Goal: Complete application form

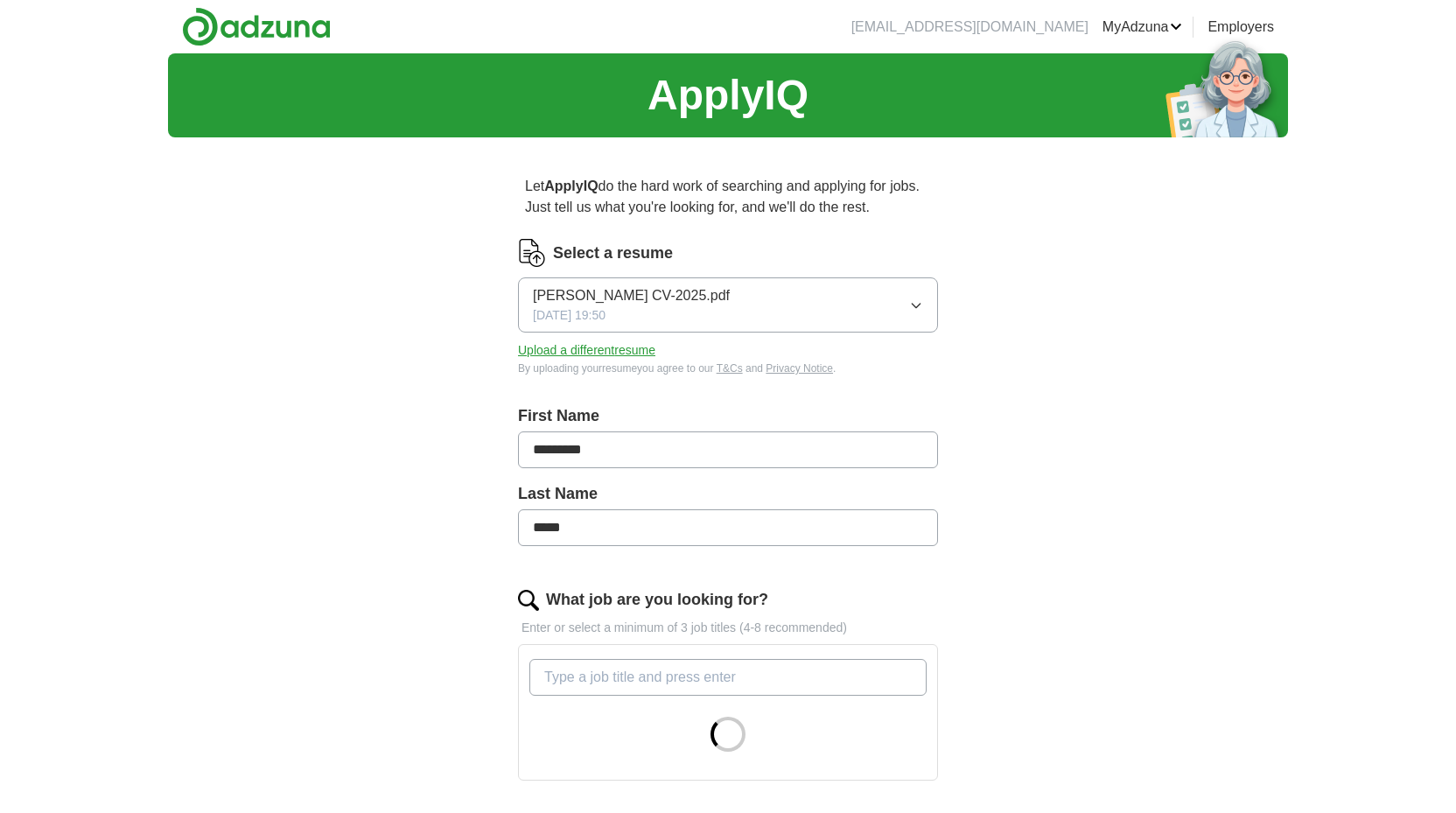
click at [728, 306] on button "[PERSON_NAME] CV-2025.pdf [DATE] 19:50" at bounding box center [728, 305] width 420 height 55
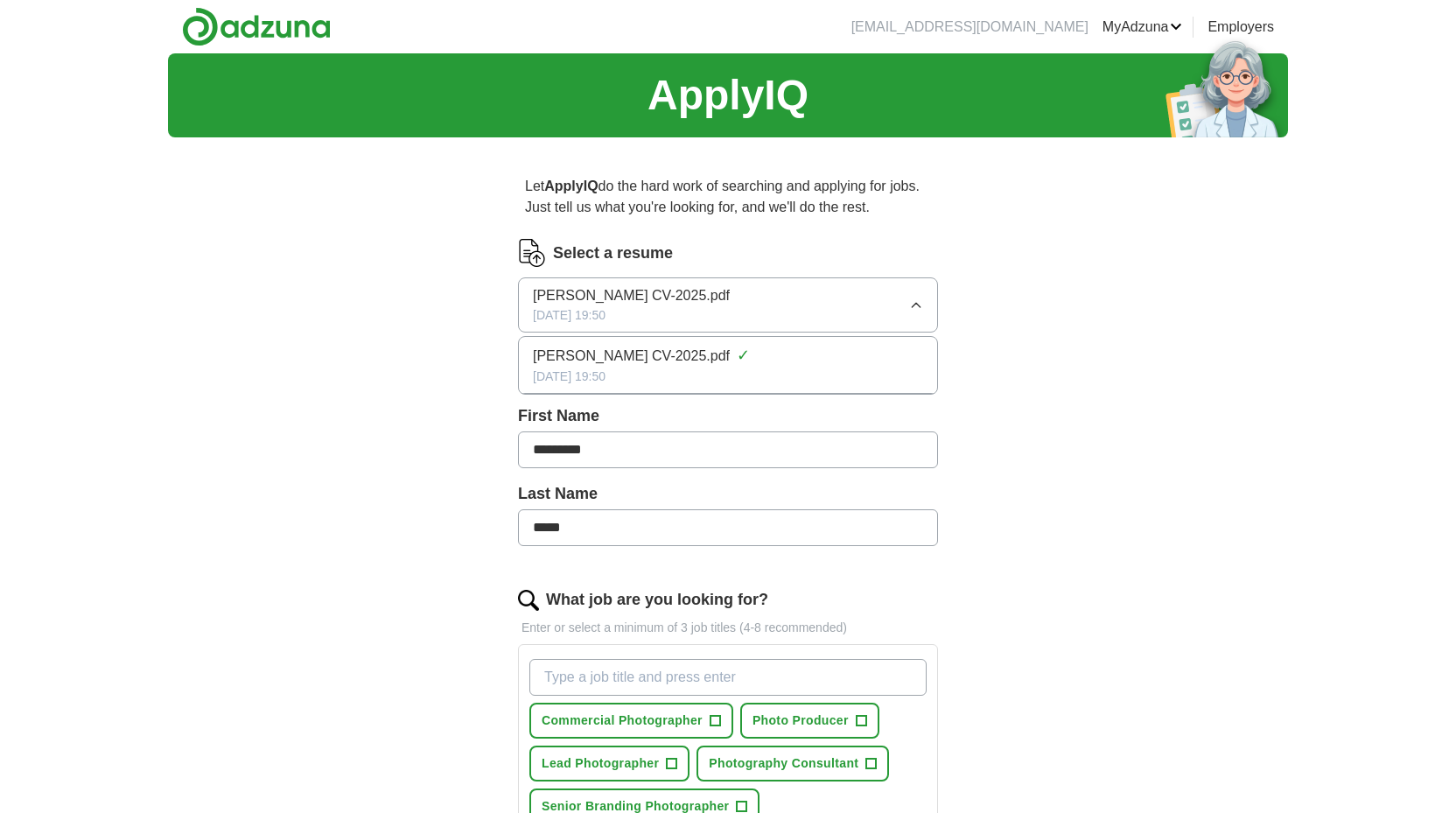
click at [708, 362] on span "[PERSON_NAME] CV-2025.pdf" at bounding box center [632, 356] width 197 height 21
click at [536, 252] on img at bounding box center [532, 253] width 28 height 28
click at [579, 254] on label "Select a resume" at bounding box center [613, 253] width 120 height 24
click at [527, 250] on img at bounding box center [532, 253] width 28 height 28
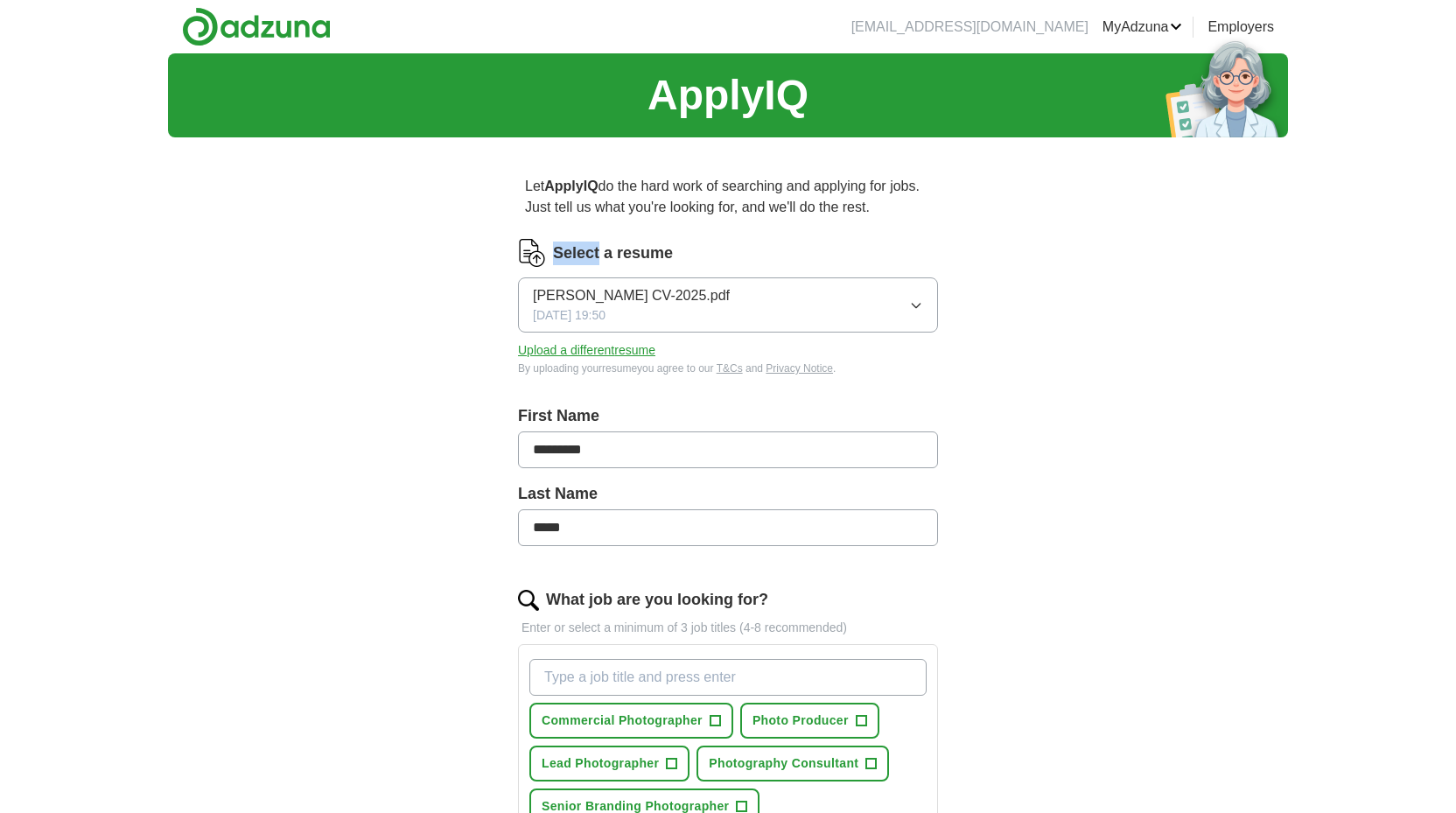
click at [527, 250] on img at bounding box center [532, 253] width 28 height 28
click at [607, 355] on button "Upload a different resume" at bounding box center [586, 350] width 138 height 18
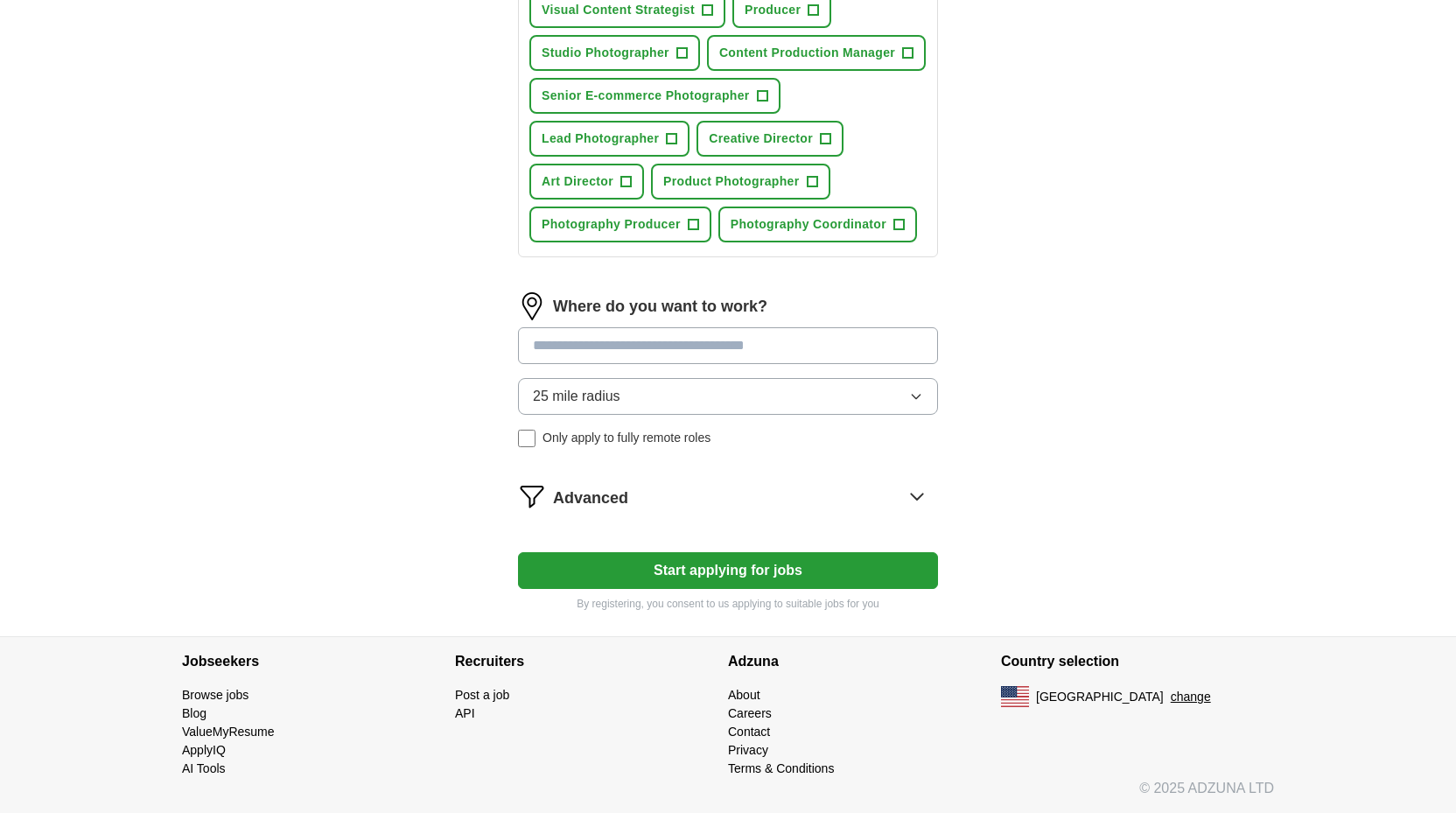
scroll to position [753, 0]
click at [817, 588] on button "Start applying for jobs" at bounding box center [728, 570] width 420 height 37
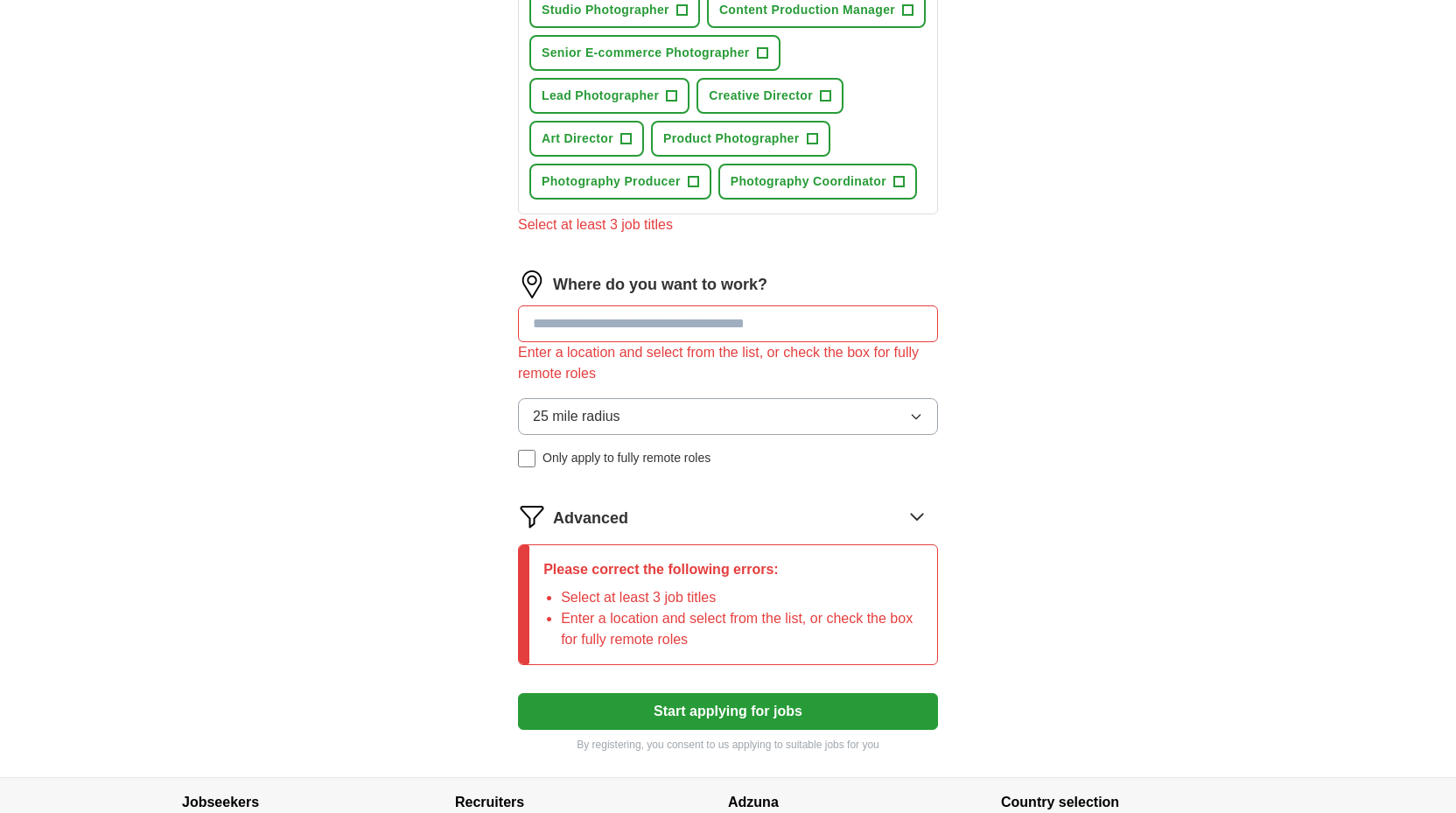
click at [775, 148] on span "Product Photographer" at bounding box center [731, 139] width 137 height 18
click at [786, 114] on button "Creative Director +" at bounding box center [769, 96] width 147 height 36
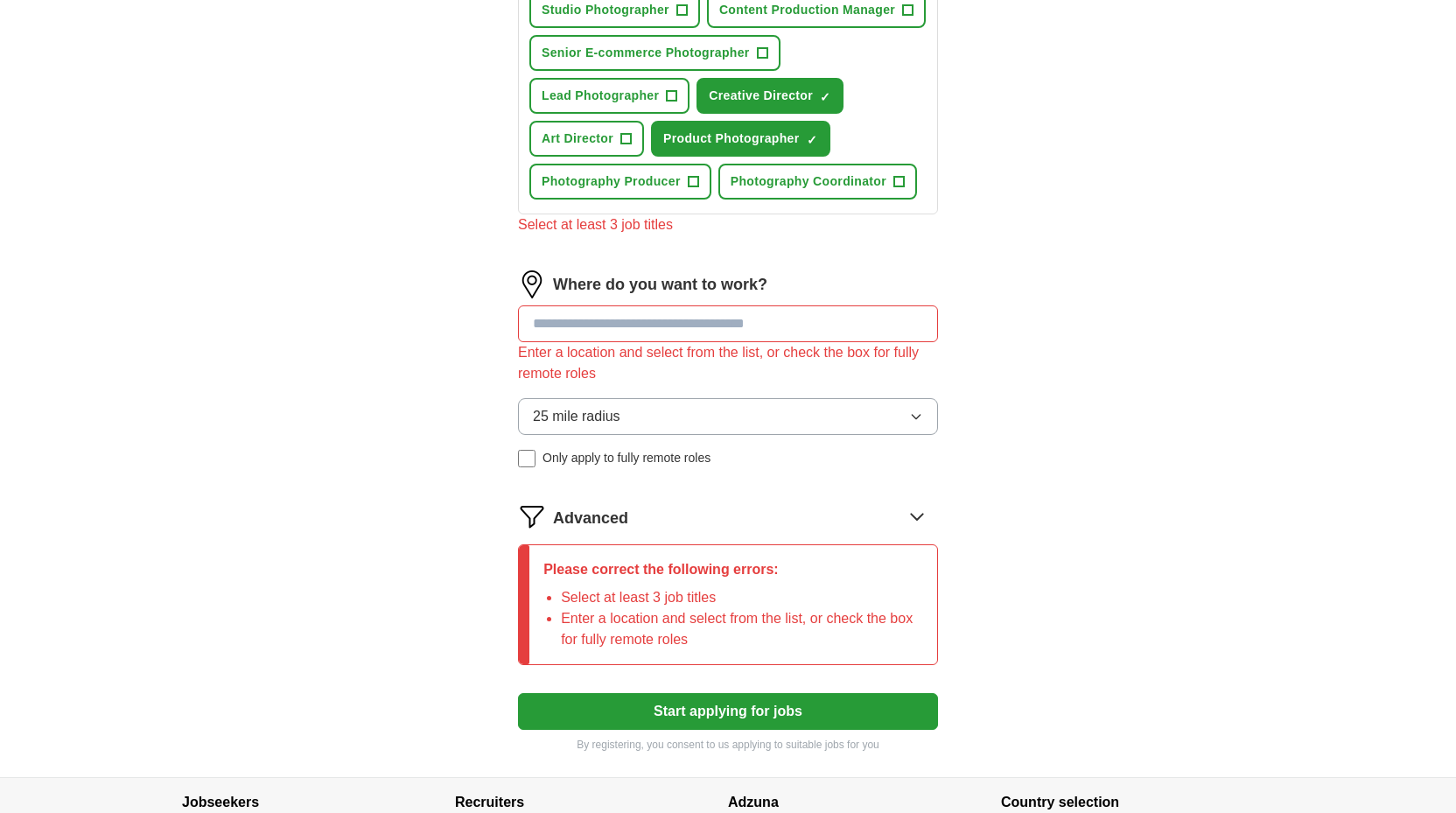
click at [718, 63] on span "Senior E-commerce Photographer" at bounding box center [646, 52] width 209 height 18
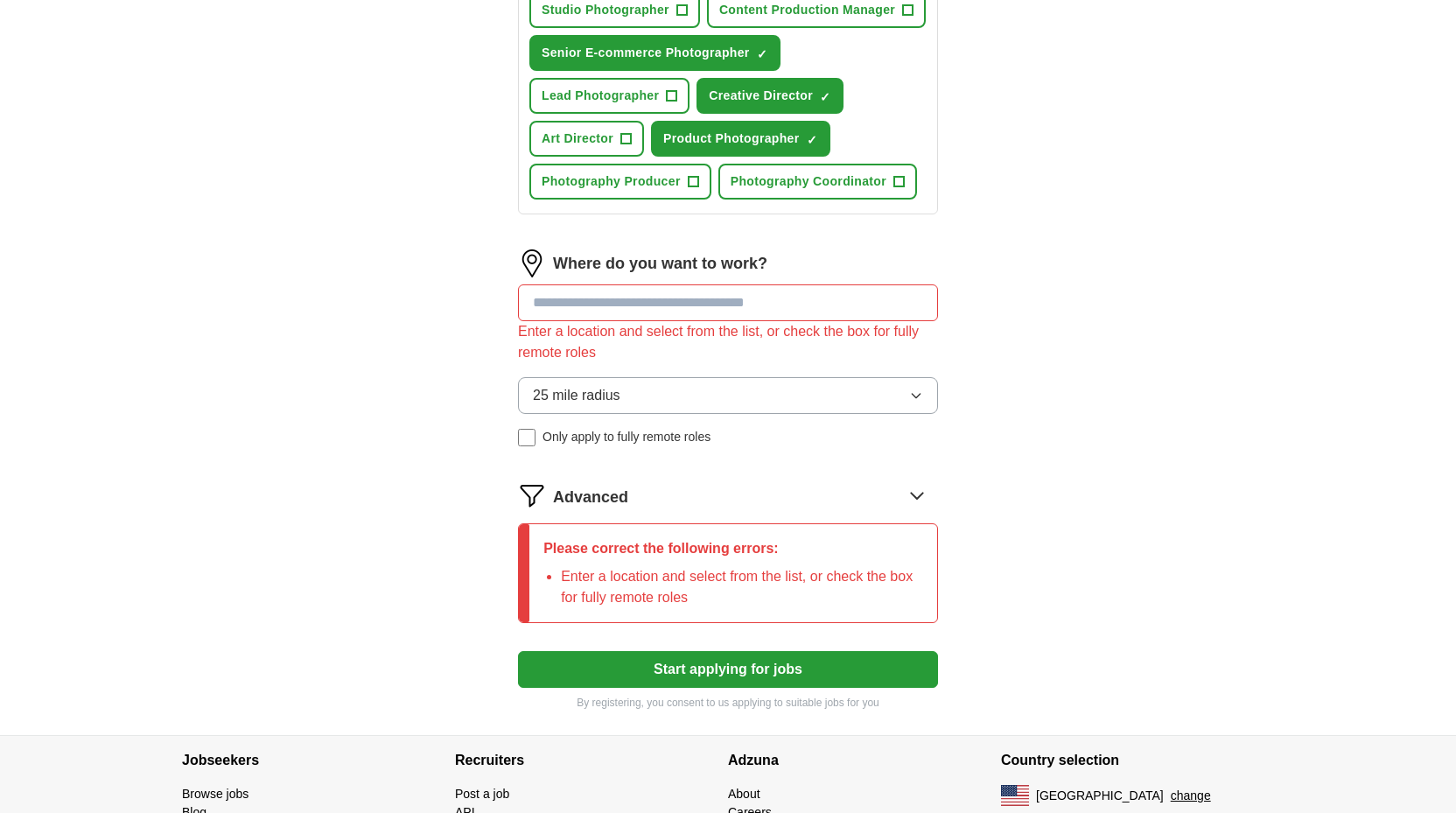
click at [719, 19] on span "Content Production Manager" at bounding box center [806, 9] width 175 height 18
click at [639, 322] on input at bounding box center [728, 303] width 420 height 37
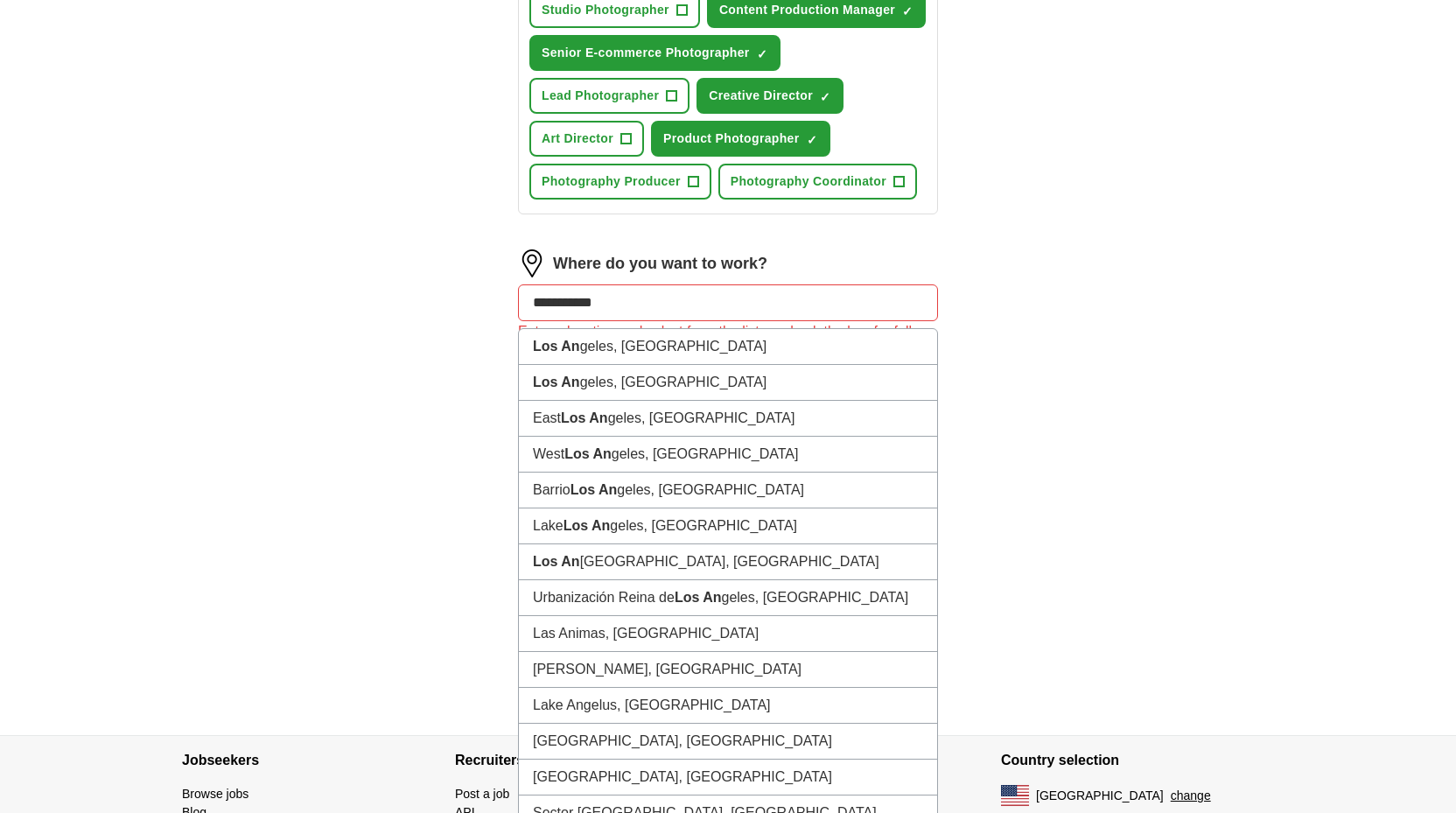
type input "**********"
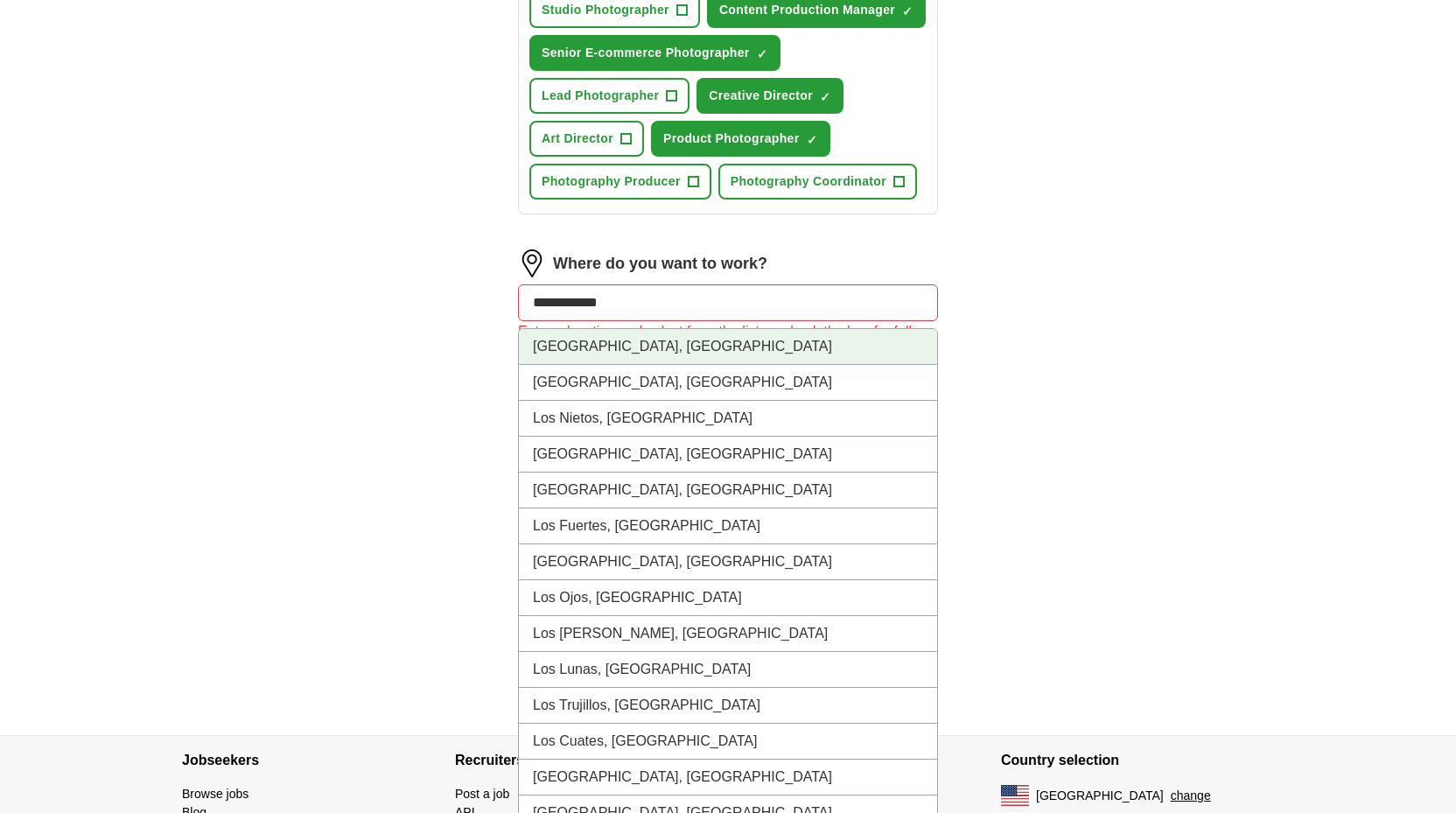
click at [634, 365] on li "[GEOGRAPHIC_DATA], [GEOGRAPHIC_DATA]" at bounding box center [728, 347] width 418 height 36
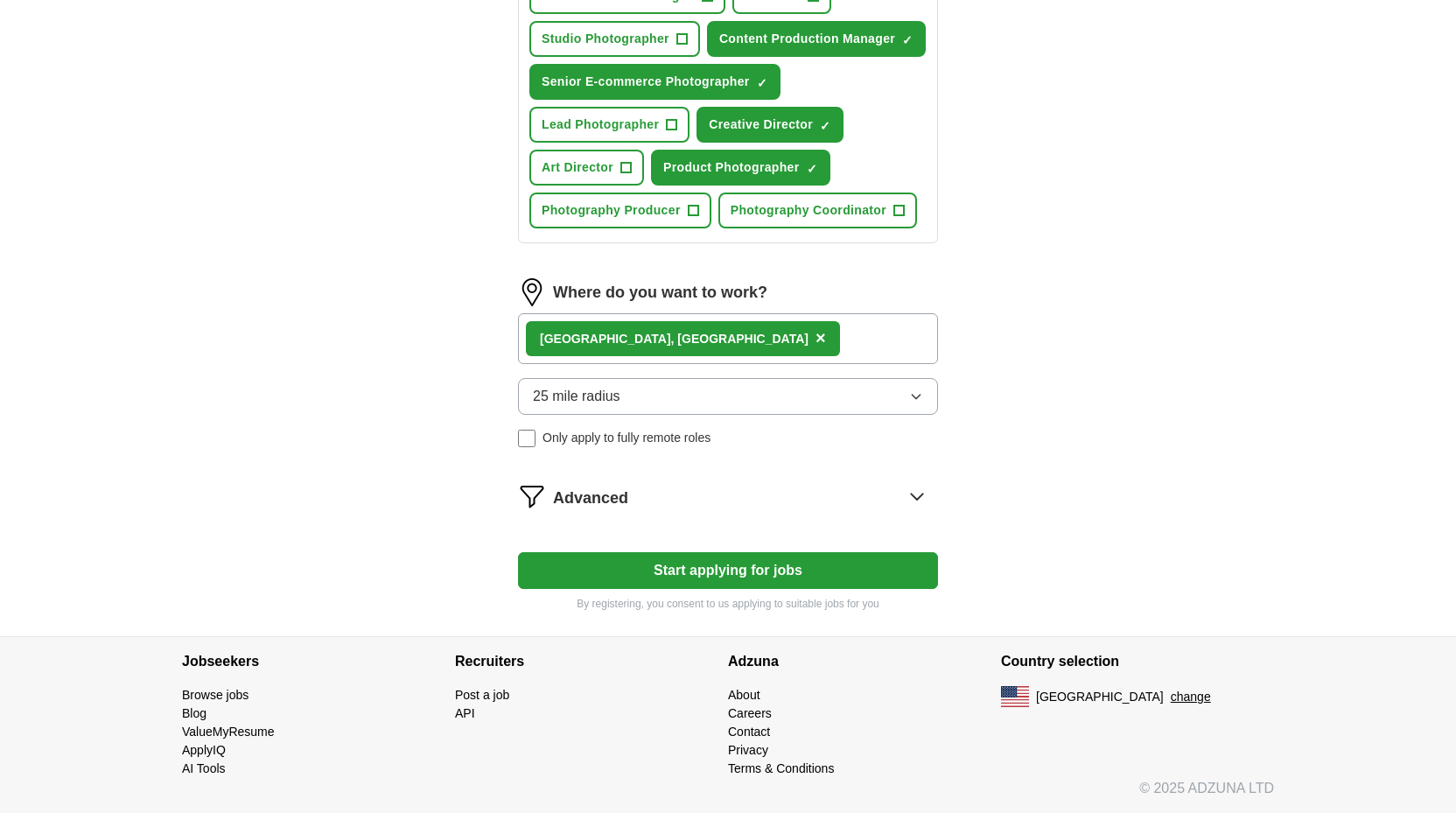
click at [707, 589] on button "Start applying for jobs" at bounding box center [728, 570] width 420 height 37
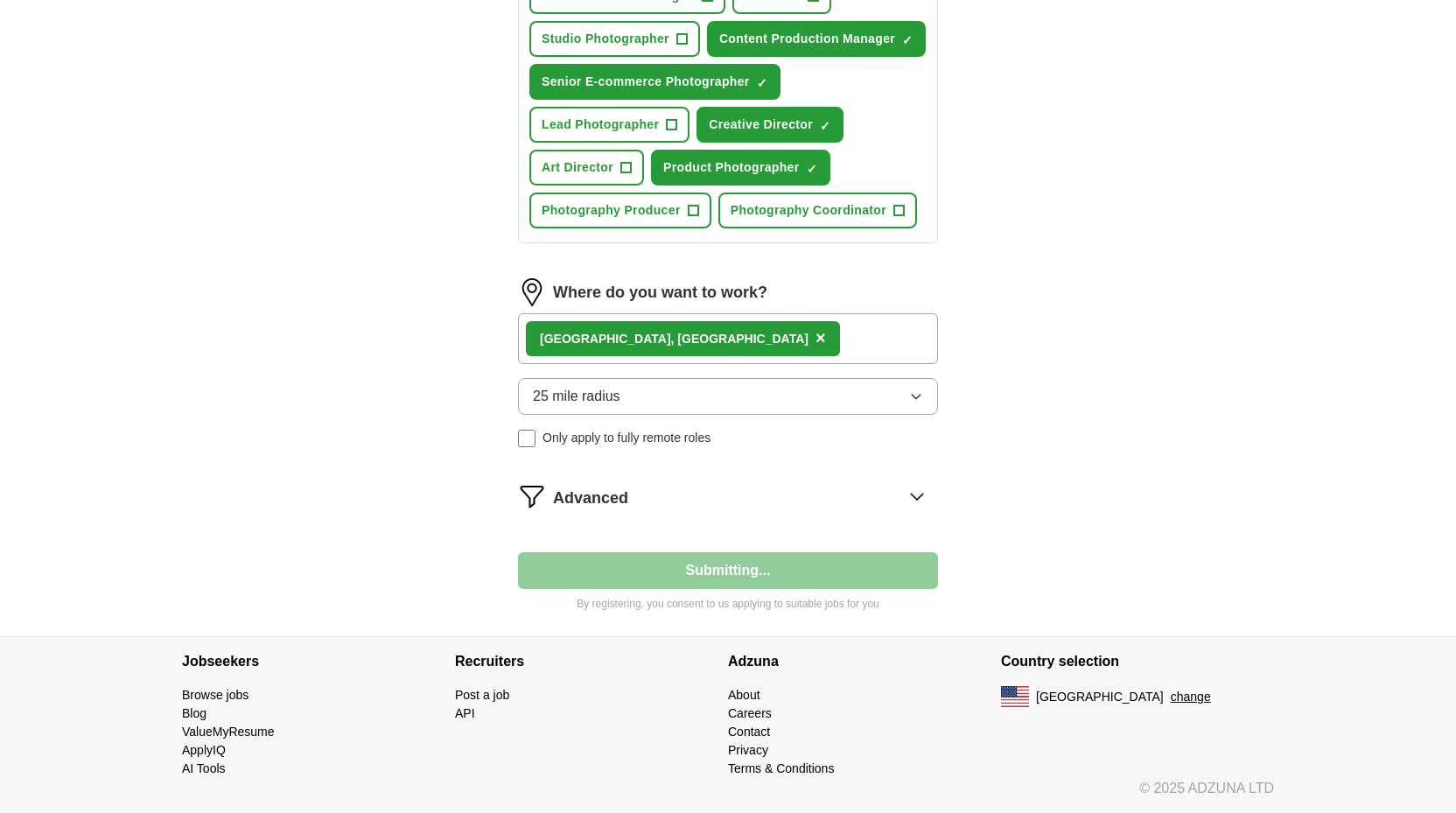
scroll to position [96, 0]
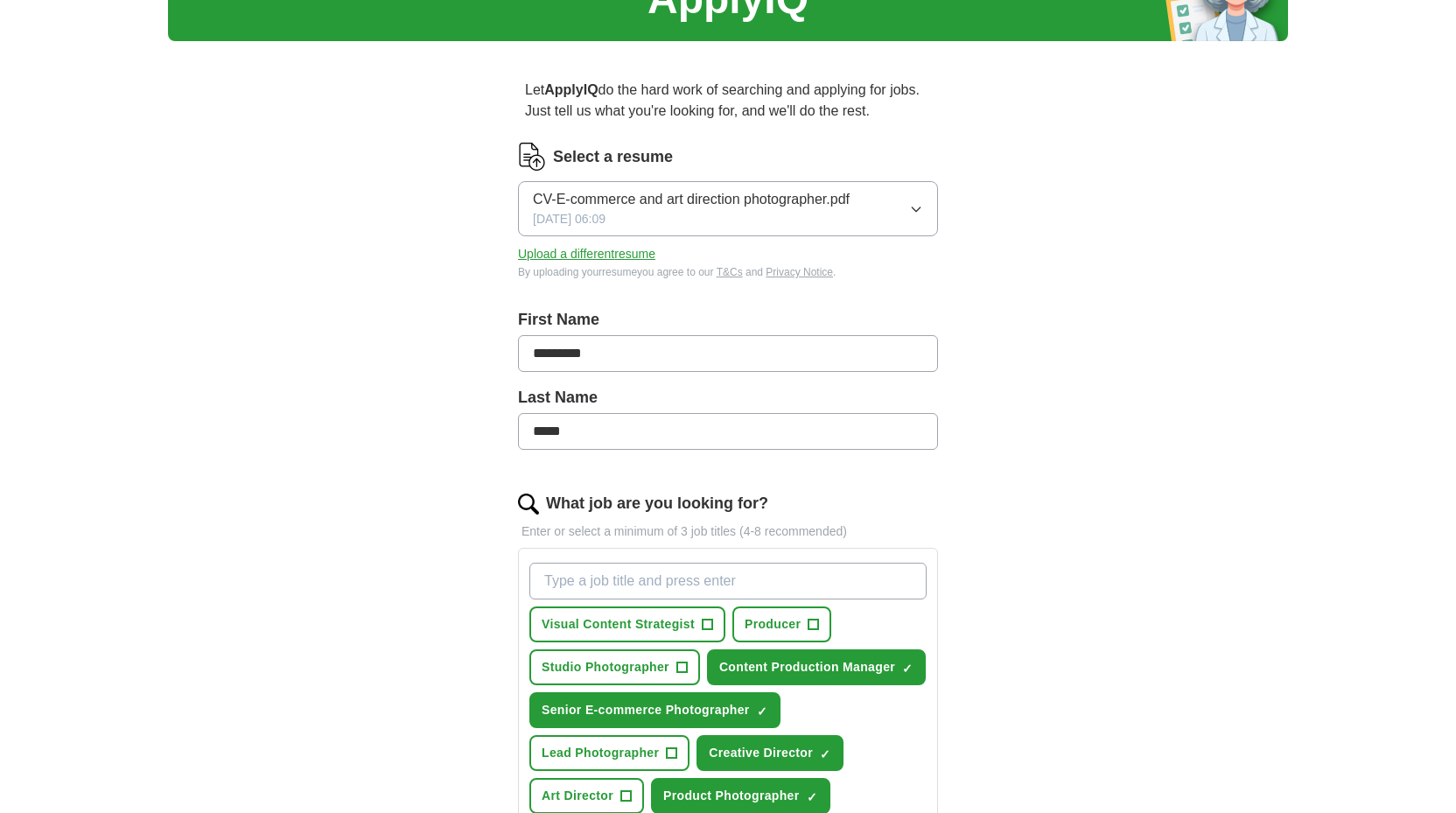
select select "**"
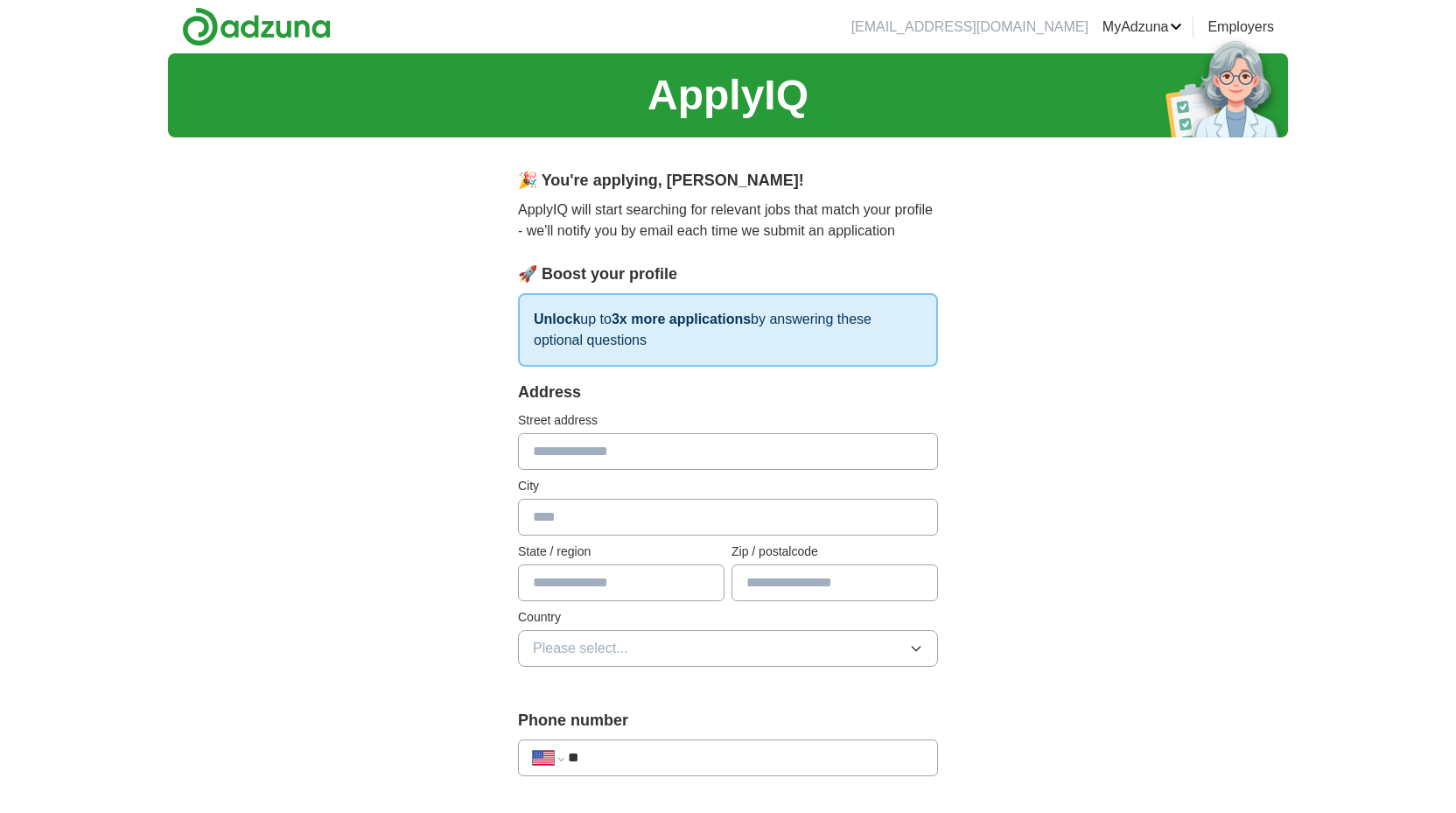
scroll to position [0, 0]
